Goal: Transaction & Acquisition: Purchase product/service

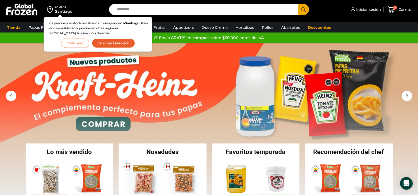
click at [73, 43] on button "Continuar" at bounding box center [75, 43] width 28 height 9
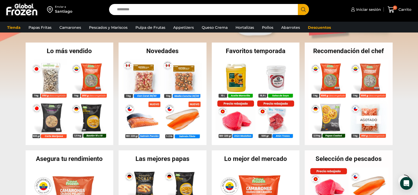
scroll to position [106, 0]
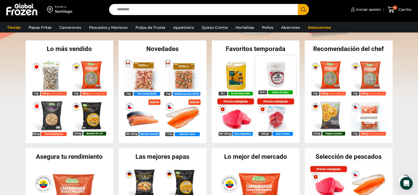
click at [281, 74] on img at bounding box center [275, 76] width 40 height 40
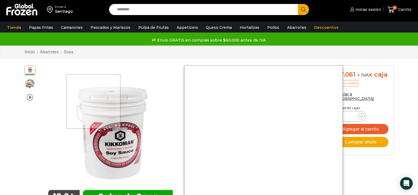
scroll to position [21, 0]
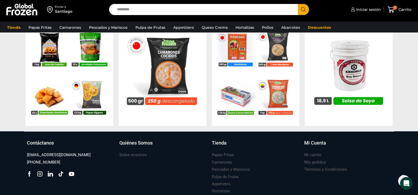
scroll to position [530, 0]
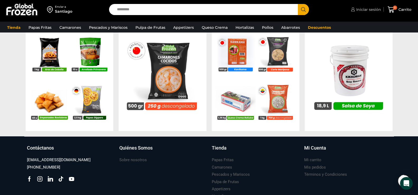
click at [358, 11] on span "Iniciar sesión" at bounding box center [368, 9] width 26 height 5
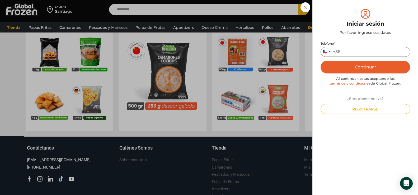
click at [351, 54] on input "Teléfono *" at bounding box center [366, 52] width 90 height 10
type input "*********"
click at [384, 65] on button "Continuar" at bounding box center [366, 67] width 90 height 13
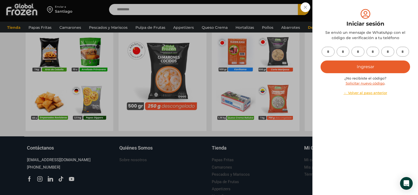
click at [330, 54] on input "text" at bounding box center [328, 52] width 13 height 10
type input "*"
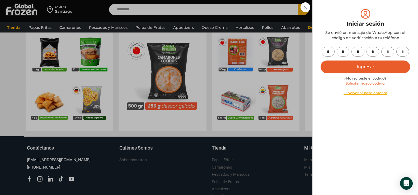
type input "*"
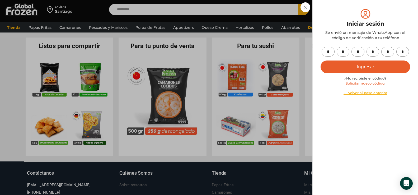
scroll to position [503, 0]
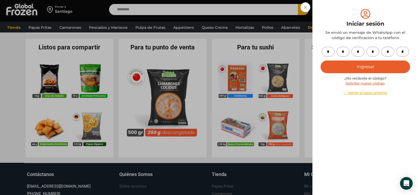
type input "*"
click at [371, 67] on button "Ingresar" at bounding box center [366, 66] width 90 height 13
click at [364, 67] on button "Ingresar" at bounding box center [366, 66] width 90 height 13
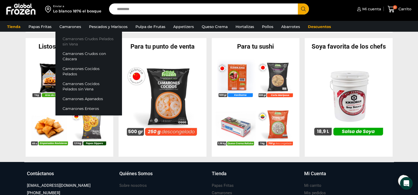
click at [74, 39] on link "Camarones Crudos Pelados sin Vena" at bounding box center [88, 41] width 67 height 15
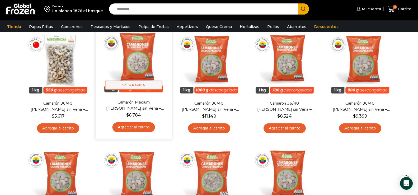
scroll to position [53, 0]
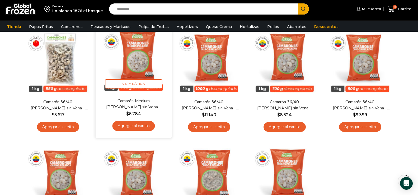
click at [137, 62] on img at bounding box center [134, 60] width 68 height 68
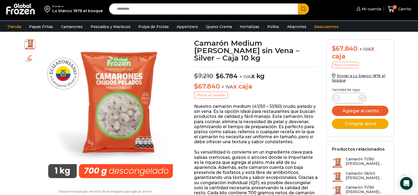
scroll to position [27, 0]
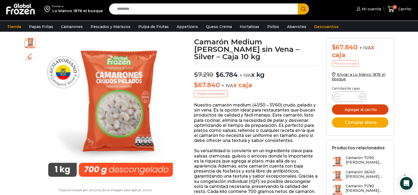
click at [363, 111] on button "Agregar al carrito" at bounding box center [360, 109] width 57 height 10
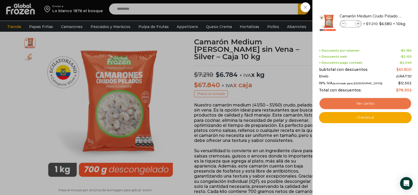
click at [368, 102] on link "Ver carrito" at bounding box center [365, 103] width 93 height 12
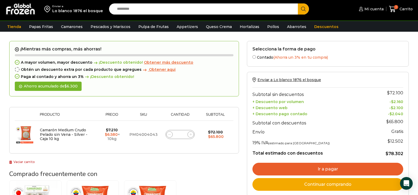
scroll to position [53, 0]
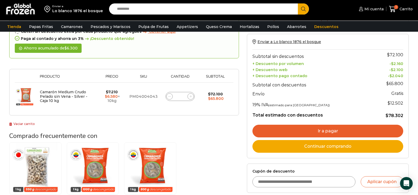
click at [355, 131] on link "Ir a pagar" at bounding box center [328, 131] width 151 height 13
click at [337, 131] on link "Ir a pagar" at bounding box center [328, 131] width 151 height 13
click at [318, 132] on link "Ir a pagar" at bounding box center [328, 131] width 151 height 13
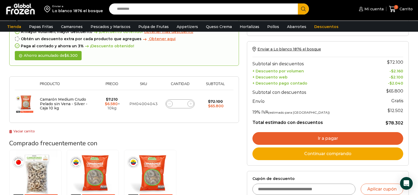
scroll to position [0, 0]
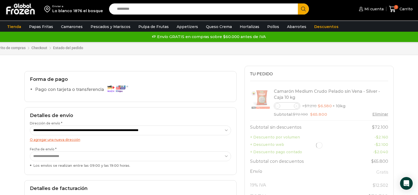
click at [150, 130] on select "**********" at bounding box center [130, 130] width 201 height 10
click at [30, 126] on select "**********" at bounding box center [130, 130] width 201 height 10
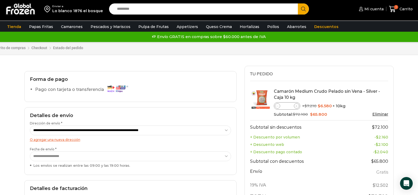
click at [149, 155] on select "**********" at bounding box center [130, 156] width 201 height 10
click at [30, 152] on select "**********" at bounding box center [130, 156] width 201 height 10
click at [15, 108] on div "Enviar a Lo blanco 1876 el bosque Search input Search Mi cuenta" at bounding box center [209, 148] width 418 height 296
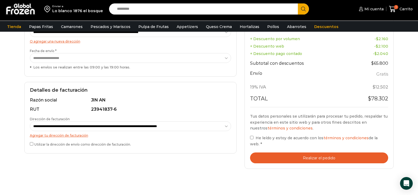
scroll to position [106, 0]
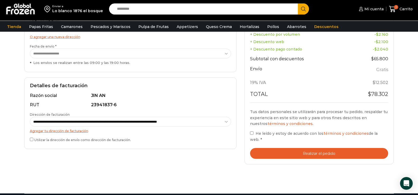
click at [134, 122] on select "**********" at bounding box center [130, 122] width 201 height 10
select select "*"
click at [30, 117] on select "**********" at bounding box center [130, 122] width 201 height 10
click at [127, 177] on div "Carrito de compras Checkout Estado del pedido ¿Tenés un cupón de descuento? Hac…" at bounding box center [209, 66] width 378 height 254
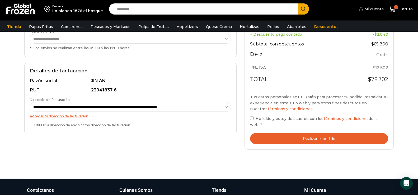
scroll to position [132, 0]
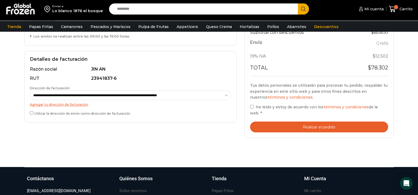
click at [138, 94] on select "**********" at bounding box center [130, 95] width 201 height 10
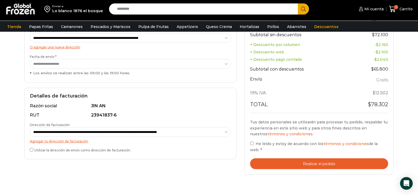
scroll to position [106, 0]
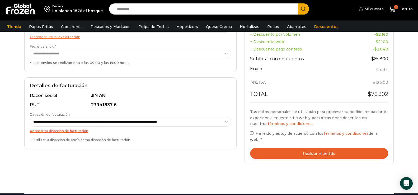
click at [291, 155] on button "Realizar el pedido" at bounding box center [319, 153] width 138 height 11
